Goal: Task Accomplishment & Management: Manage account settings

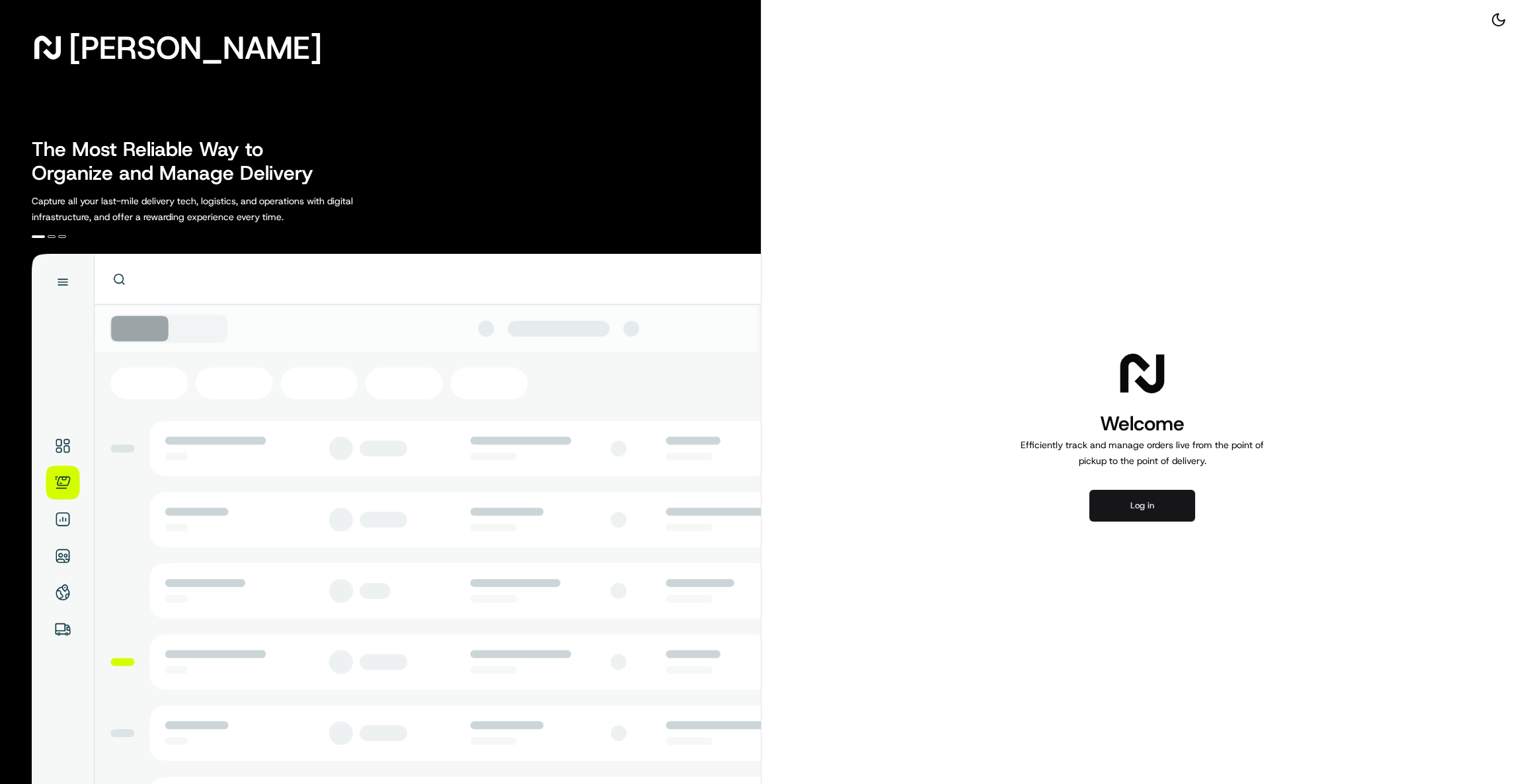
click at [1153, 498] on button "Log in" at bounding box center [1142, 505] width 106 height 32
